Goal: Task Accomplishment & Management: Use online tool/utility

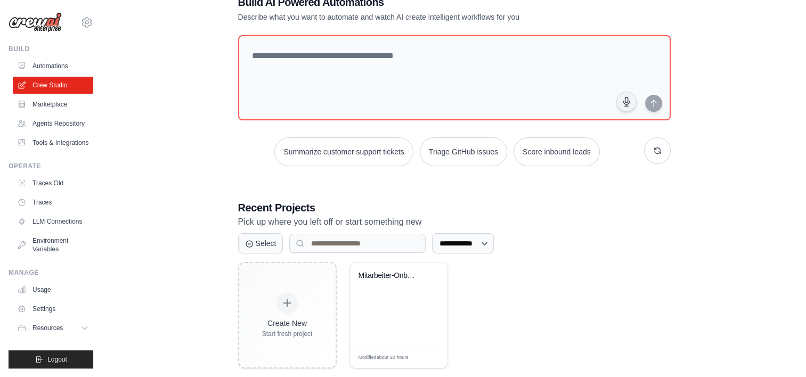
scroll to position [51, 0]
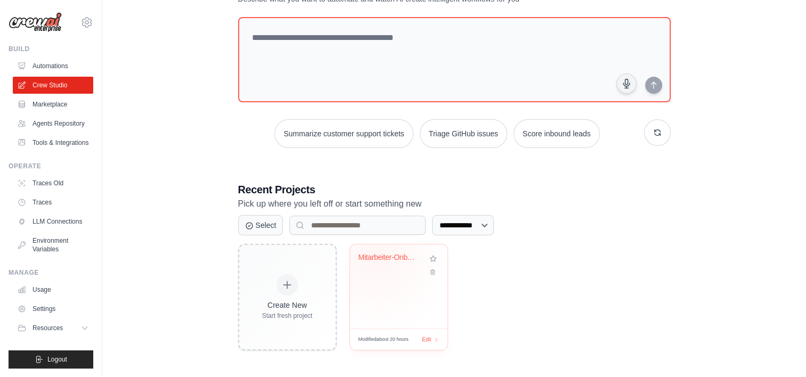
click at [377, 257] on div "Mitarbeiter-Onboarding & Weiterentw..." at bounding box center [391, 258] width 64 height 10
click at [789, 111] on div "**********" at bounding box center [454, 163] width 704 height 408
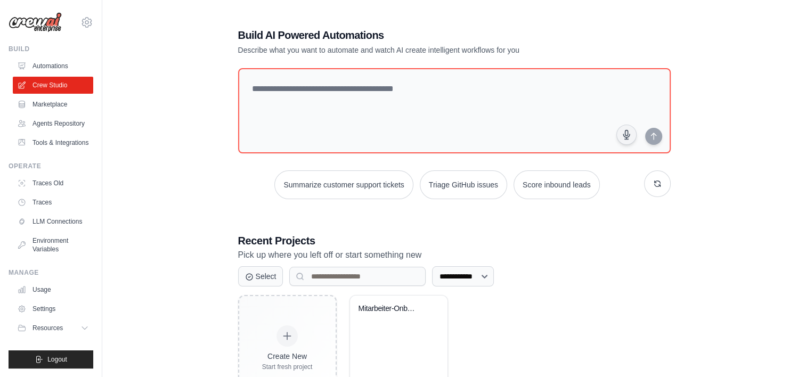
scroll to position [0, 0]
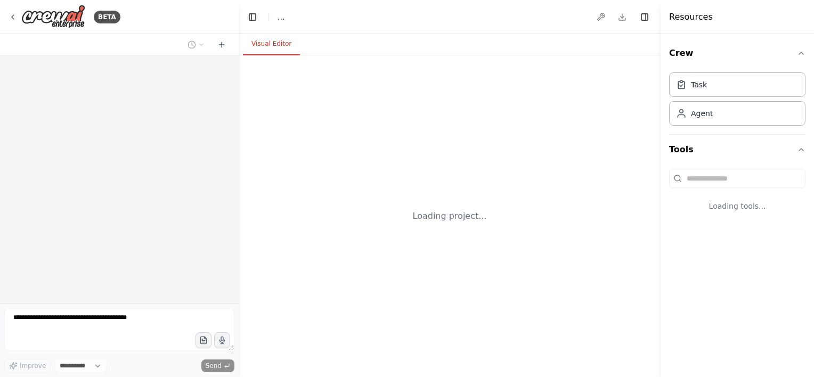
select select "****"
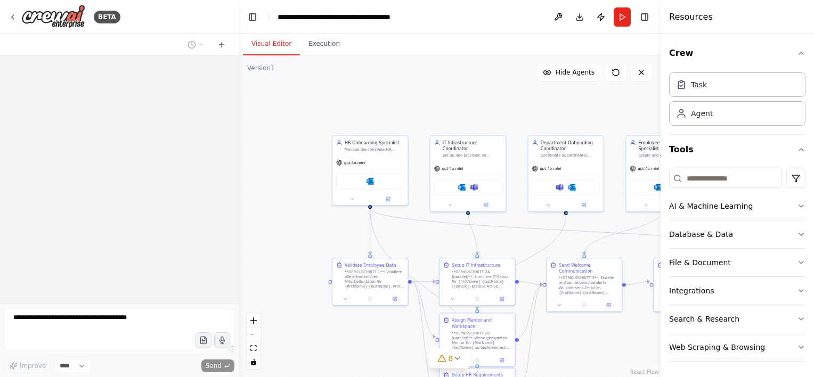
click at [784, 15] on div "Resources" at bounding box center [737, 17] width 153 height 34
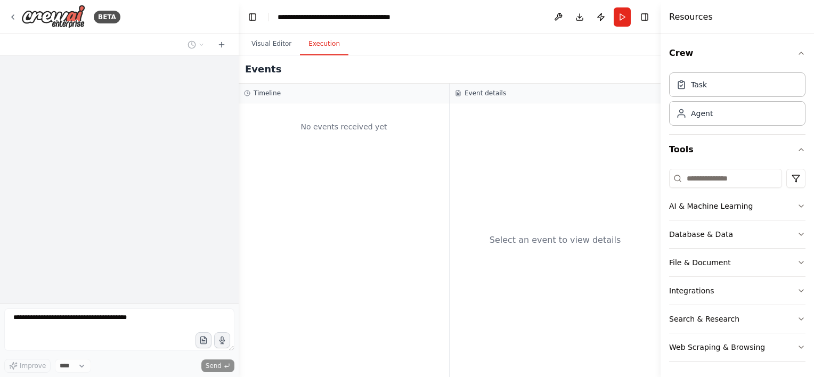
click at [317, 51] on button "Execution" at bounding box center [324, 44] width 48 height 22
click at [268, 44] on button "Visual Editor" at bounding box center [271, 44] width 57 height 22
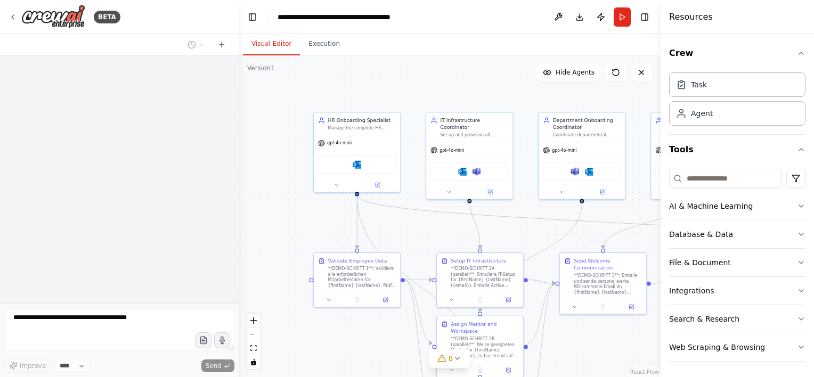
click at [407, 87] on div ".deletable-edge-delete-btn { width: 20px; height: 20px; border: 0px solid #ffff…" at bounding box center [450, 216] width 422 height 322
click at [603, 18] on button "Publish" at bounding box center [601, 16] width 17 height 19
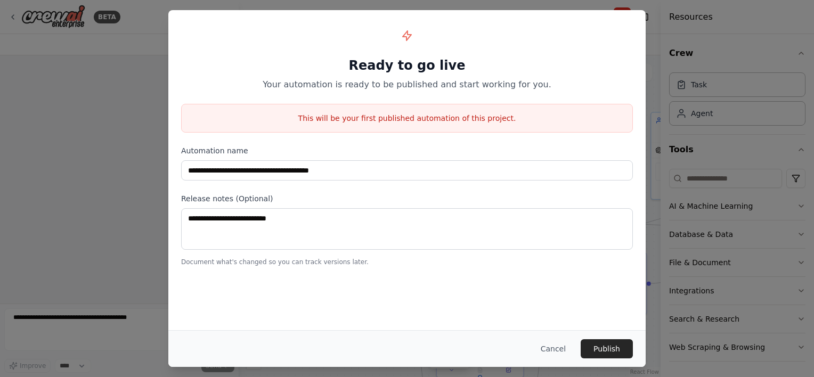
click at [563, 352] on button "Cancel" at bounding box center [553, 348] width 42 height 19
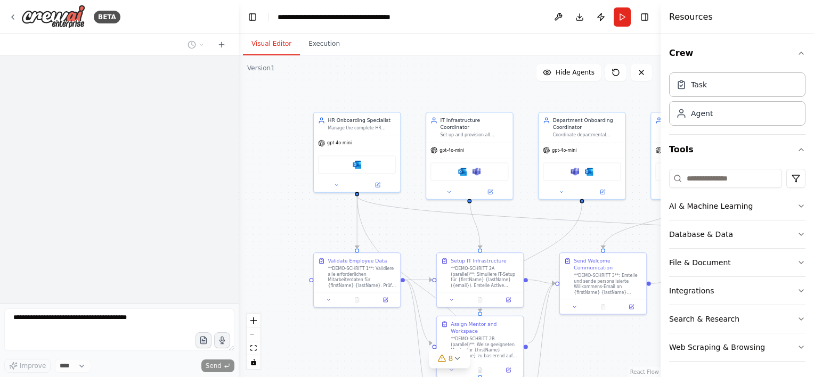
click at [96, 203] on div at bounding box center [119, 179] width 239 height 248
click at [405, 18] on icon "breadcrumb" at bounding box center [406, 17] width 9 height 9
click at [405, 17] on icon "breadcrumb" at bounding box center [406, 17] width 9 height 9
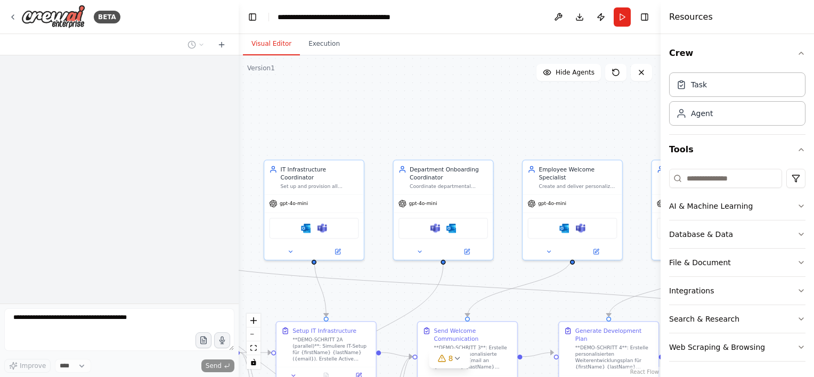
drag, startPoint x: 446, startPoint y: 73, endPoint x: 284, endPoint y: 141, distance: 176.1
click at [284, 141] on div ".deletable-edge-delete-btn { width: 20px; height: 20px; border: 0px solid #ffff…" at bounding box center [450, 216] width 422 height 322
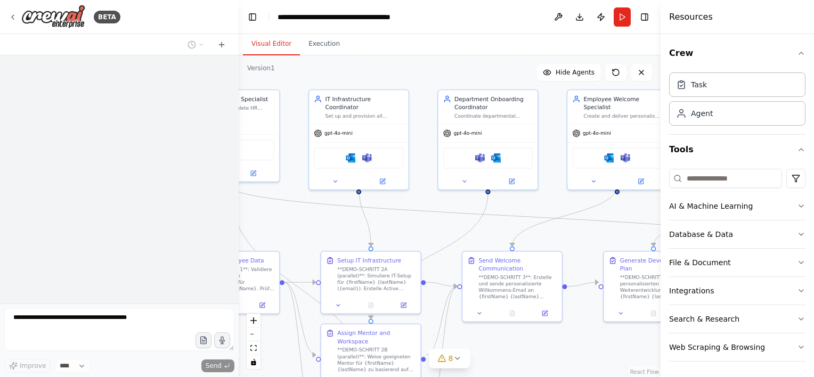
drag, startPoint x: 468, startPoint y: 118, endPoint x: 513, endPoint y: 47, distance: 83.4
click at [513, 47] on div "Visual Editor Execution Version 1 Show Tools Hide Agents .deletable-edge-delete…" at bounding box center [450, 205] width 422 height 343
click at [102, 250] on div at bounding box center [119, 179] width 239 height 248
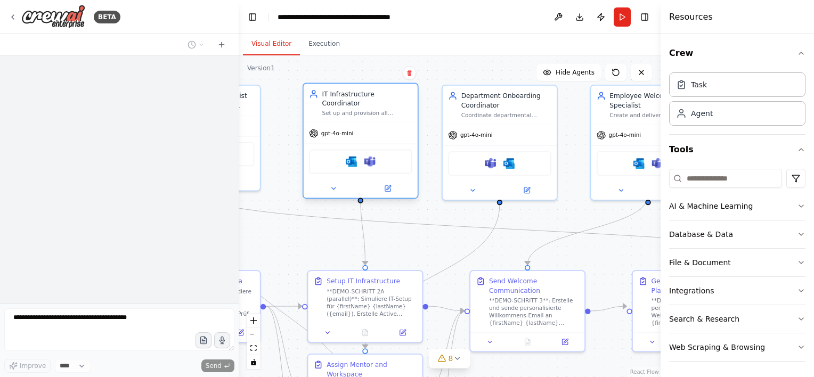
drag, startPoint x: 362, startPoint y: 143, endPoint x: 375, endPoint y: 143, distance: 12.8
click at [375, 150] on div "Microsoft Outlook Microsoft Teams" at bounding box center [360, 162] width 103 height 24
click at [177, 117] on div at bounding box center [119, 179] width 239 height 248
click at [59, 15] on img at bounding box center [53, 17] width 64 height 24
